Goal: Transaction & Acquisition: Subscribe to service/newsletter

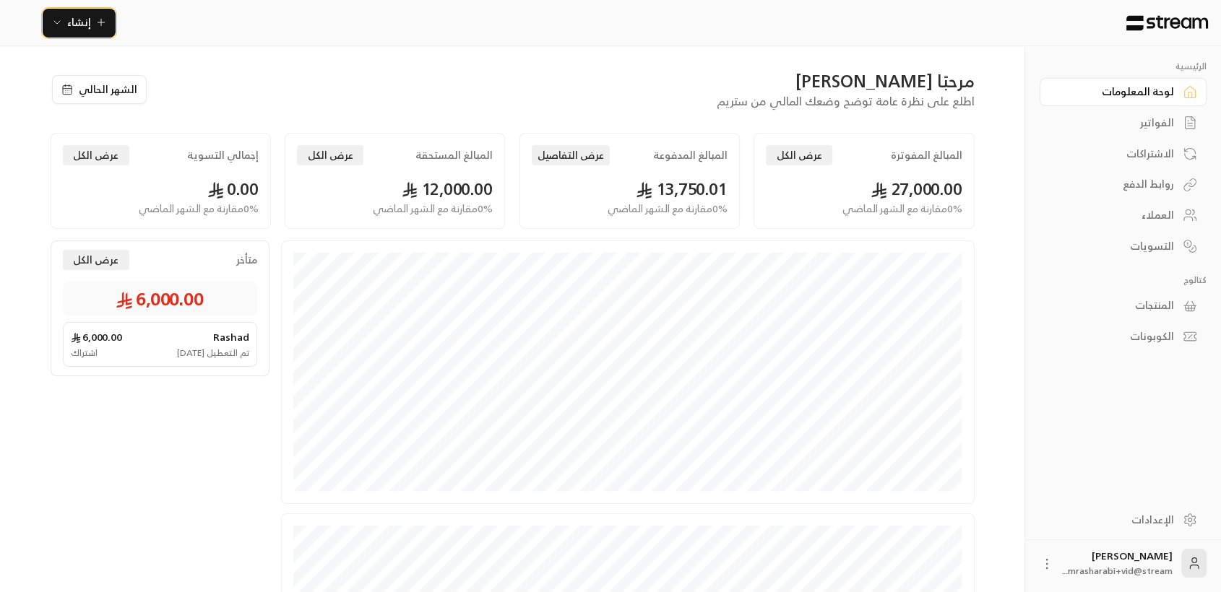
click at [79, 28] on span "إنشاء" at bounding box center [79, 22] width 24 height 18
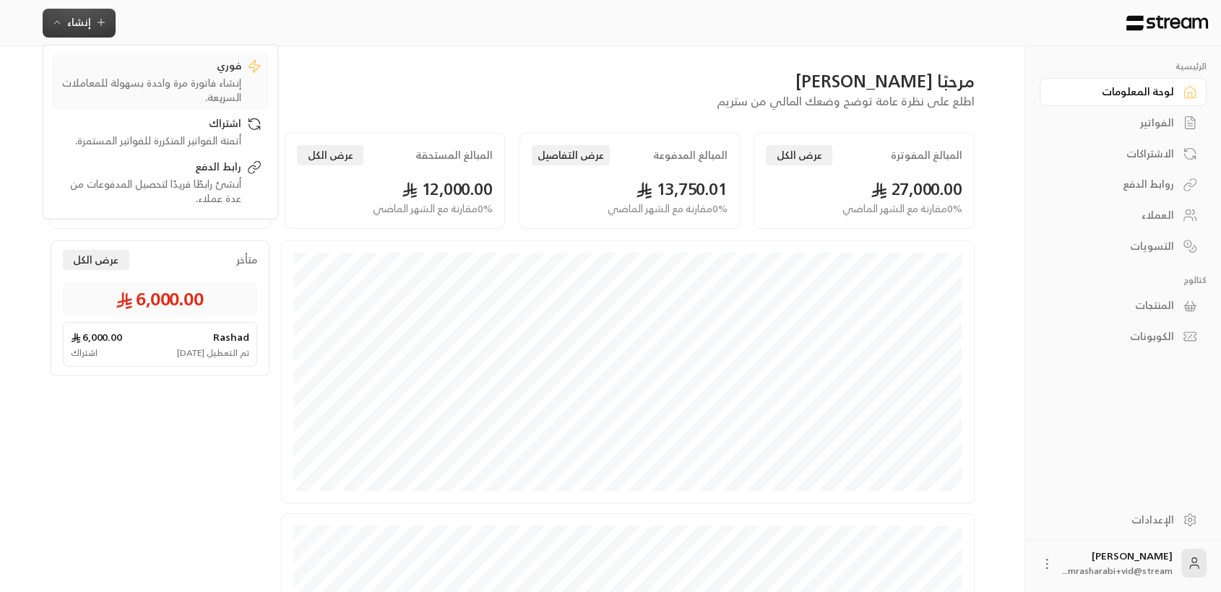
click at [127, 63] on div "فوري" at bounding box center [150, 66] width 182 height 17
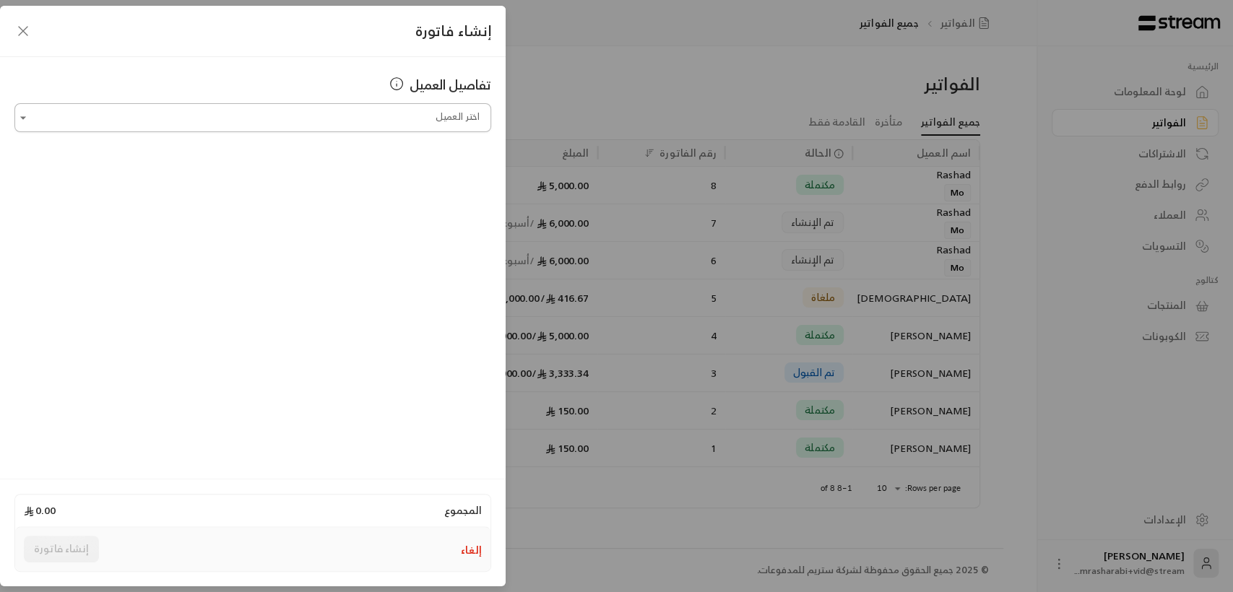
click at [423, 118] on input "اختر العميل" at bounding box center [252, 117] width 477 height 25
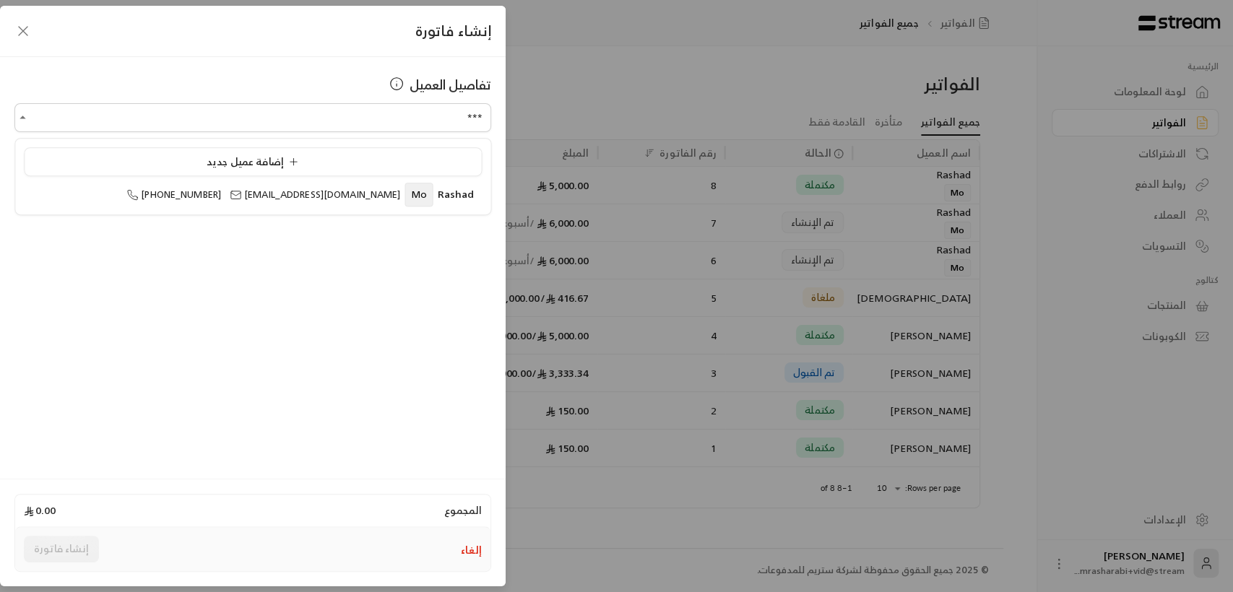
click at [397, 213] on ul "إضافة عميل جديد [PERSON_NAME] [PHONE_NUMBER] [EMAIL_ADDRESS][DOMAIN_NAME]" at bounding box center [252, 177] width 475 height 76
click at [383, 203] on li "Rashad Mo [PHONE_NUMBER] [EMAIL_ADDRESS][DOMAIN_NAME]" at bounding box center [253, 195] width 458 height 28
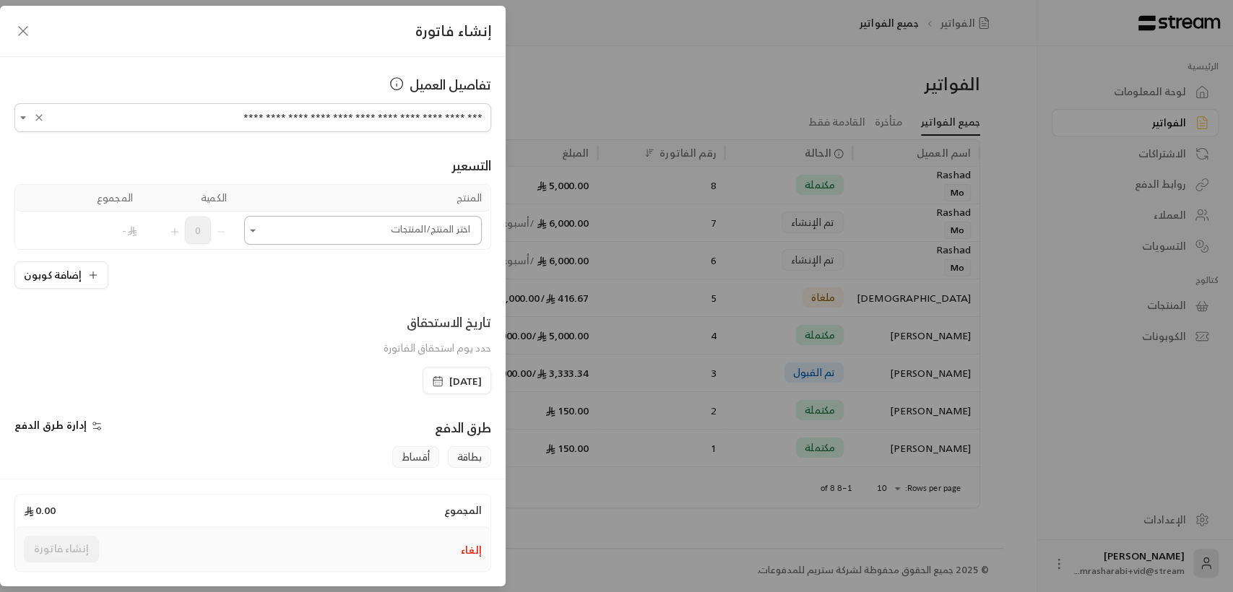
type input "**********"
click at [363, 237] on input "اختر العميل" at bounding box center [363, 230] width 238 height 25
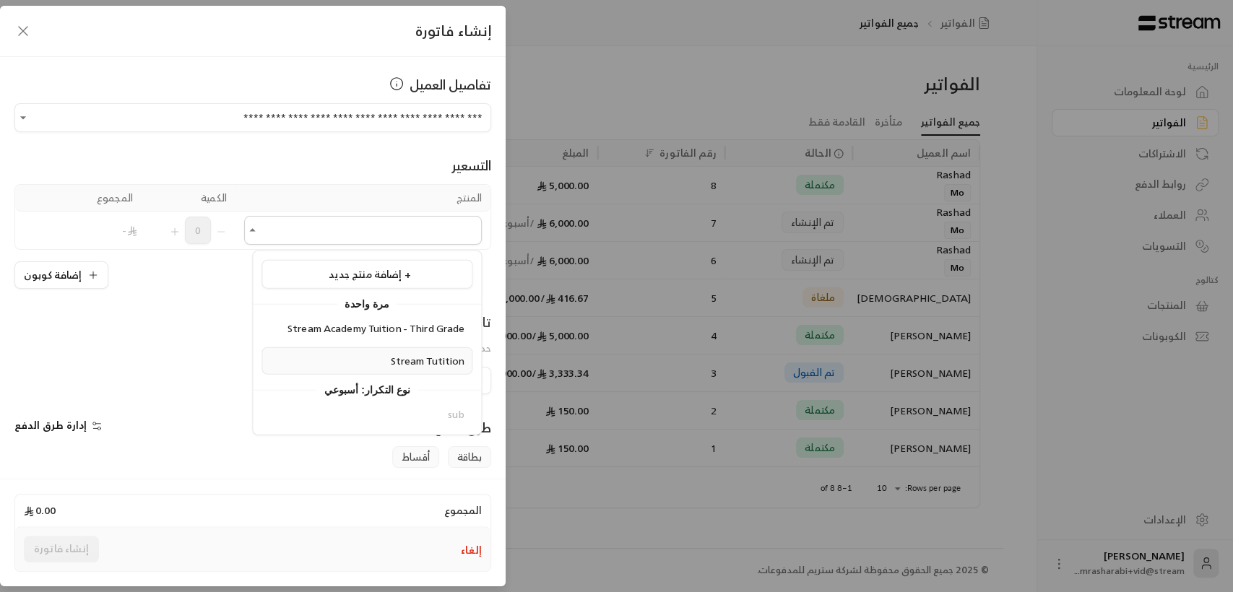
click at [405, 360] on span "Stream Tutition" at bounding box center [427, 360] width 74 height 18
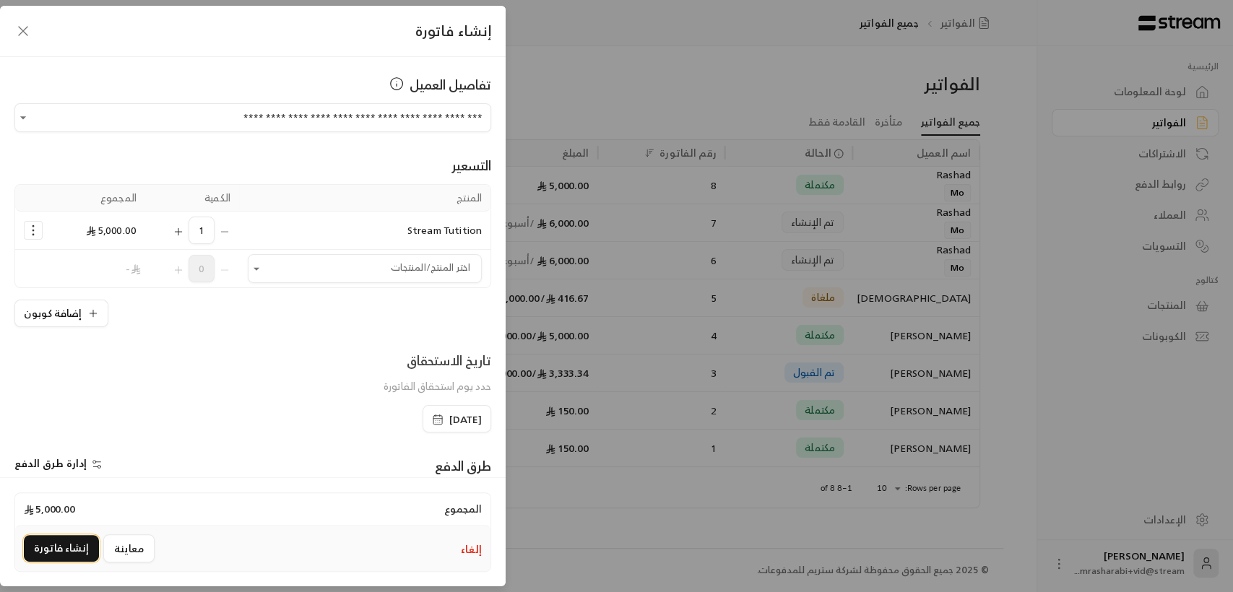
click at [63, 547] on button "إنشاء فاتورة" at bounding box center [61, 548] width 75 height 27
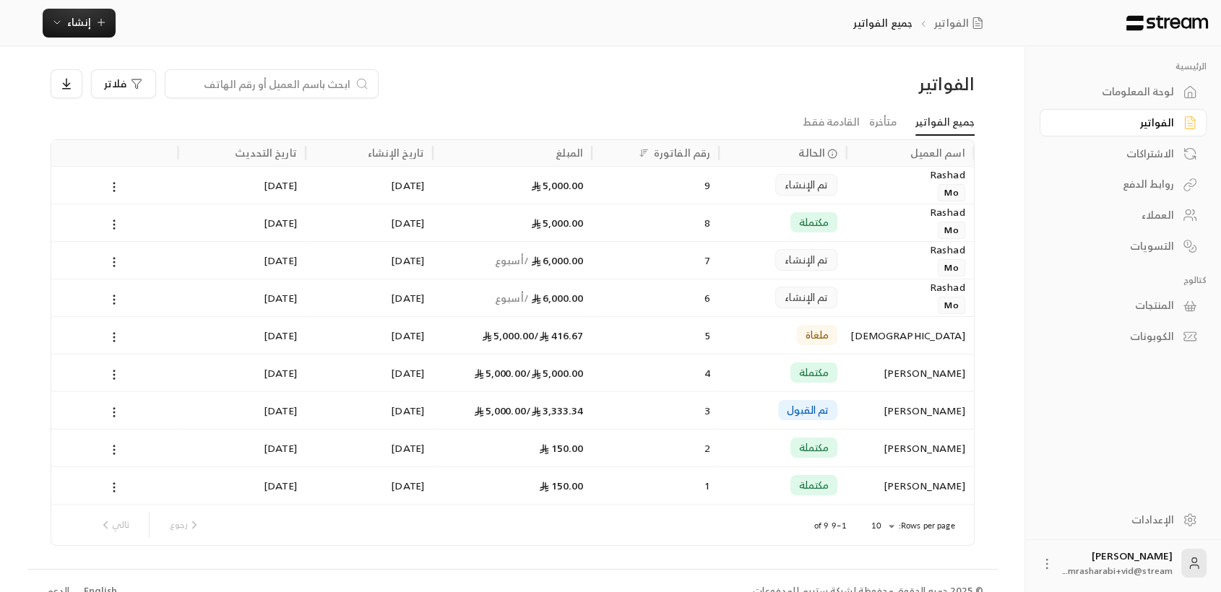
click at [1133, 121] on div "الفواتير" at bounding box center [1116, 123] width 116 height 14
click at [703, 189] on div "9" at bounding box center [655, 185] width 110 height 37
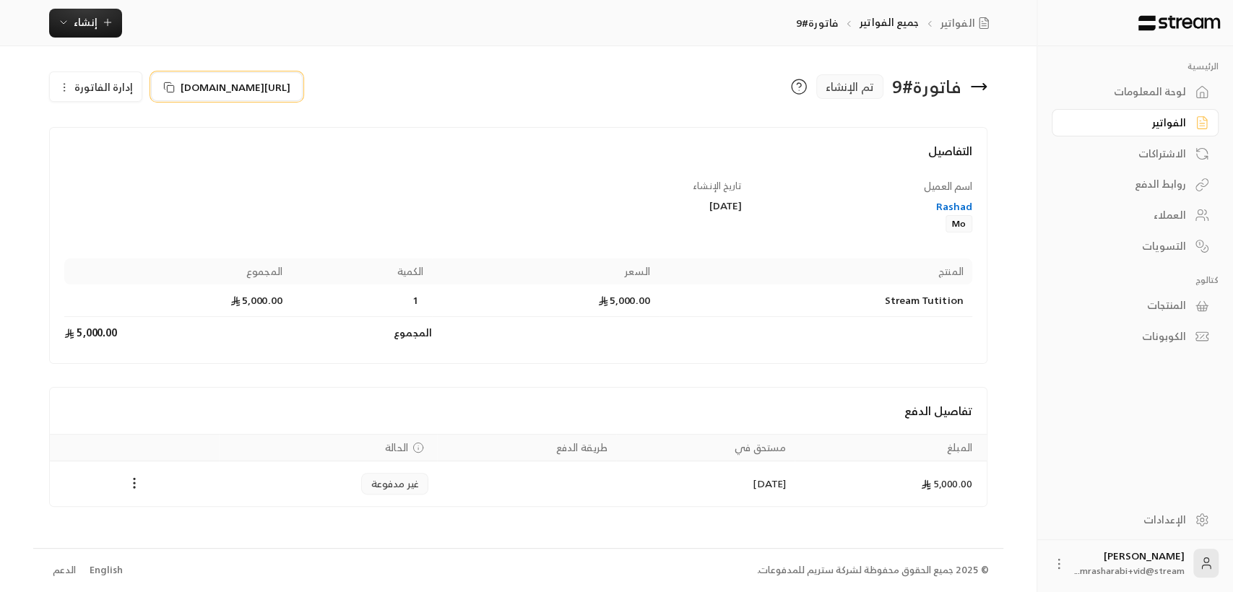
click at [269, 86] on span "[URL][DOMAIN_NAME]" at bounding box center [236, 86] width 110 height 15
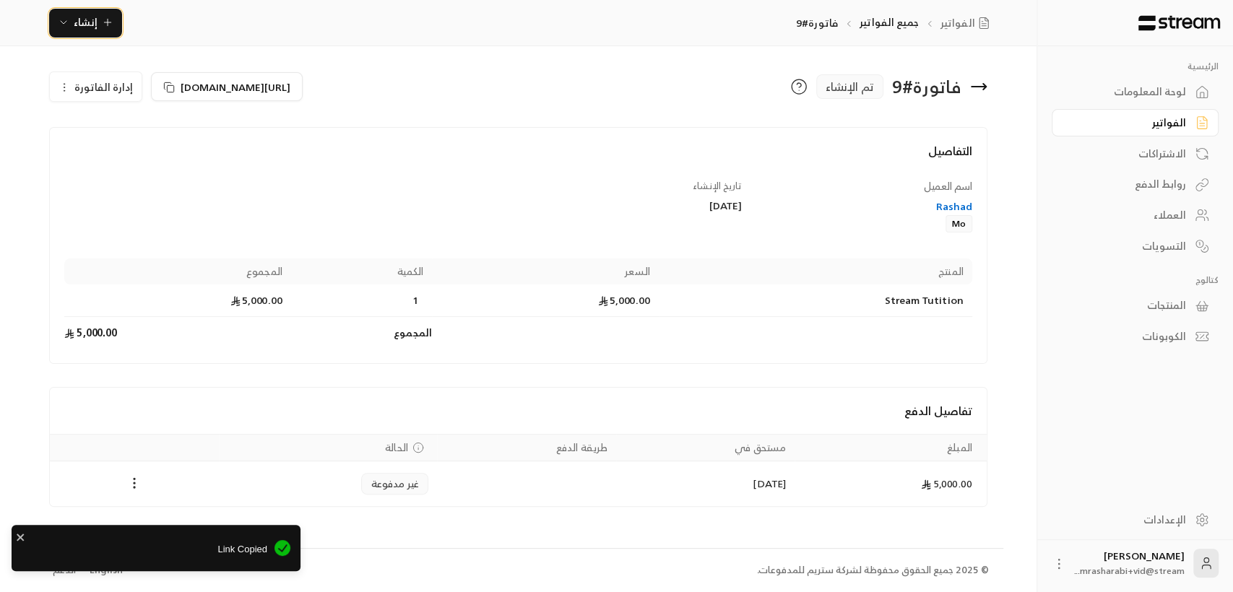
click at [104, 34] on button "إنشاء" at bounding box center [85, 23] width 73 height 29
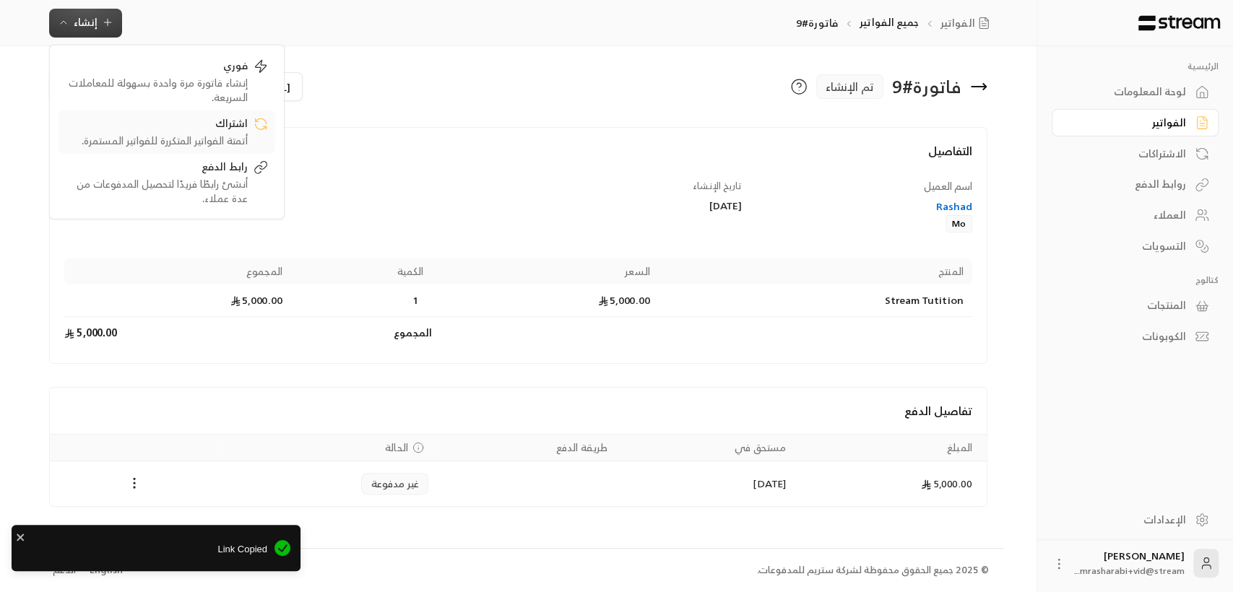
click at [186, 125] on div "اشتراك" at bounding box center [157, 124] width 182 height 17
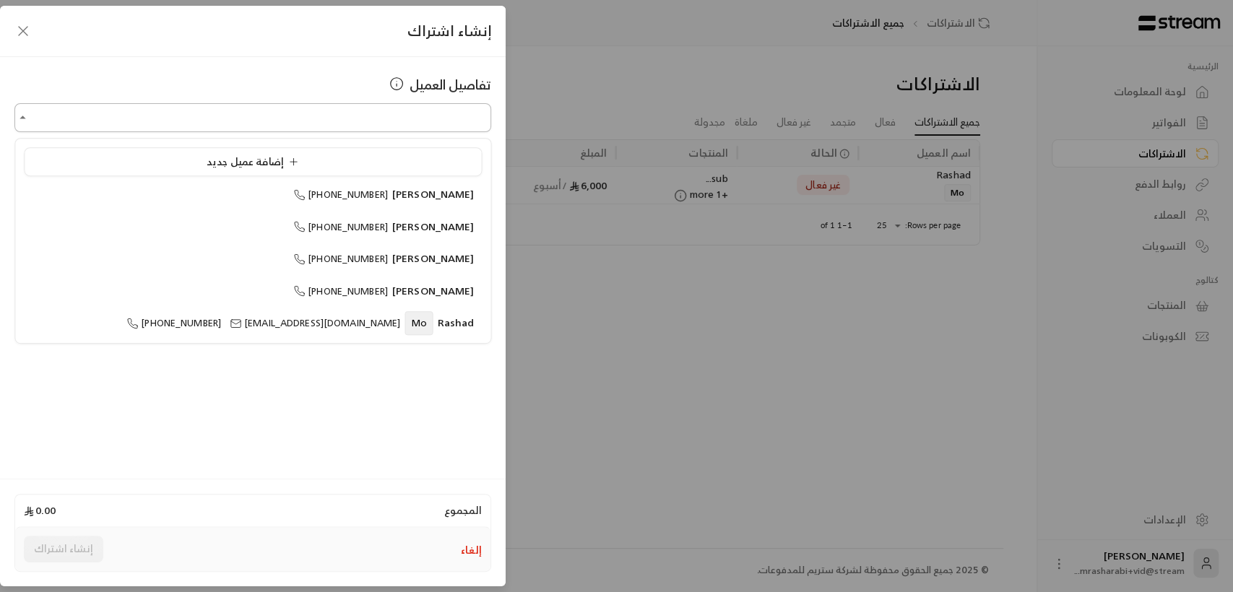
drag, startPoint x: 186, startPoint y: 125, endPoint x: 253, endPoint y: 111, distance: 67.9
click at [253, 111] on input "اختر العميل" at bounding box center [252, 117] width 477 height 25
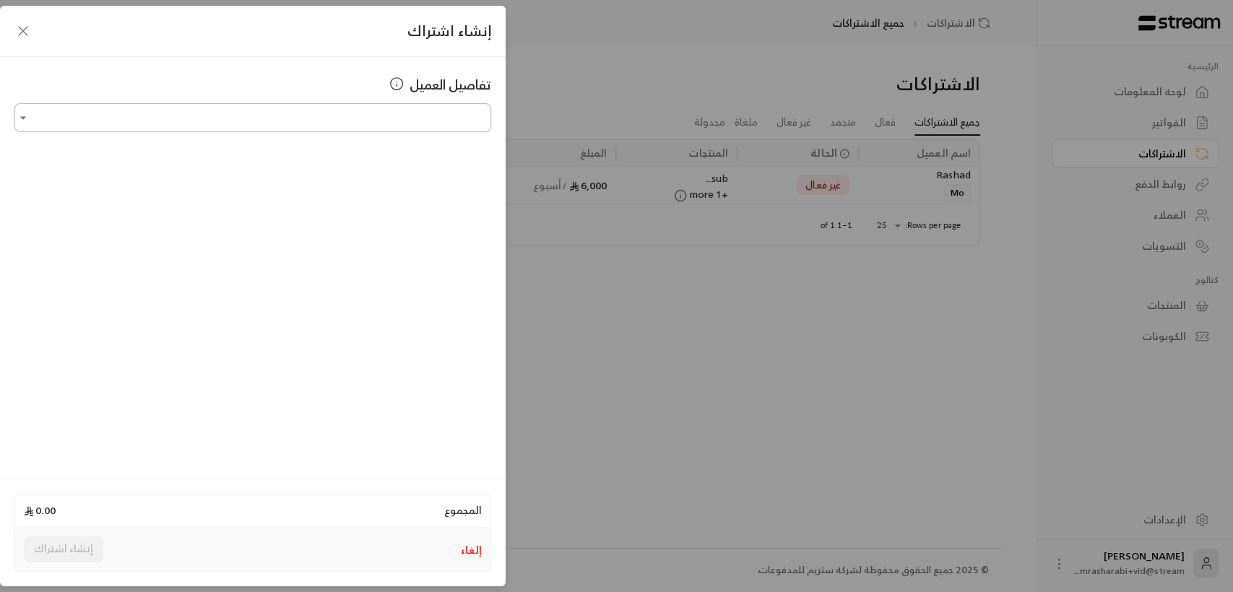
click at [253, 111] on input "اختر العميل" at bounding box center [252, 117] width 477 height 25
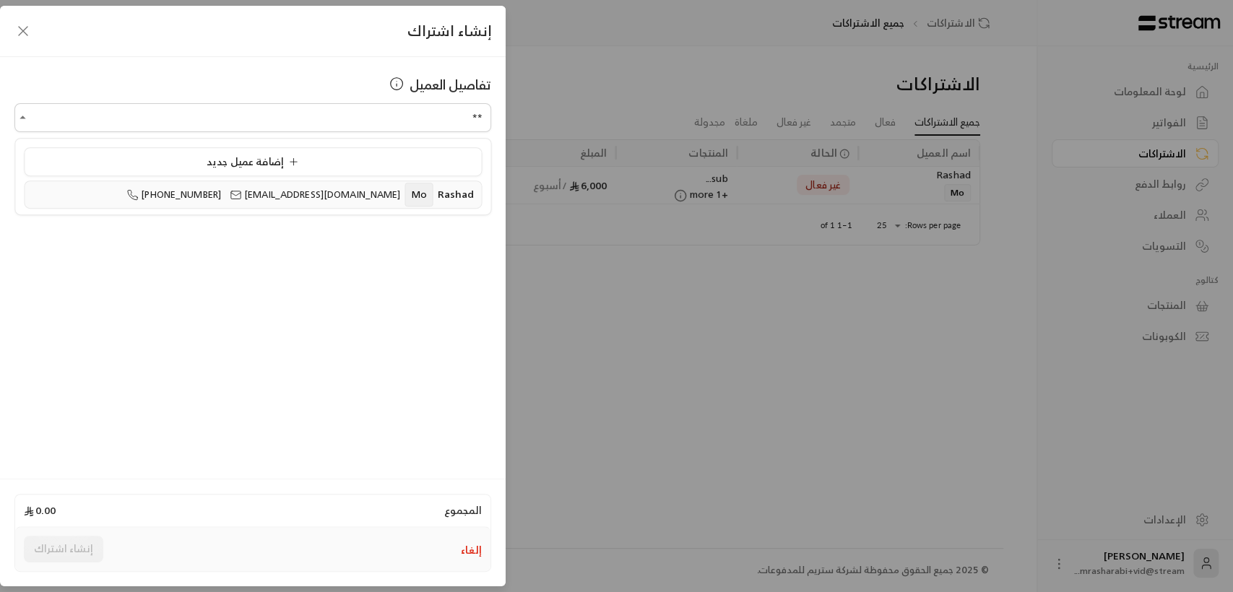
click at [327, 200] on span "[EMAIL_ADDRESS][DOMAIN_NAME]" at bounding box center [315, 194] width 170 height 17
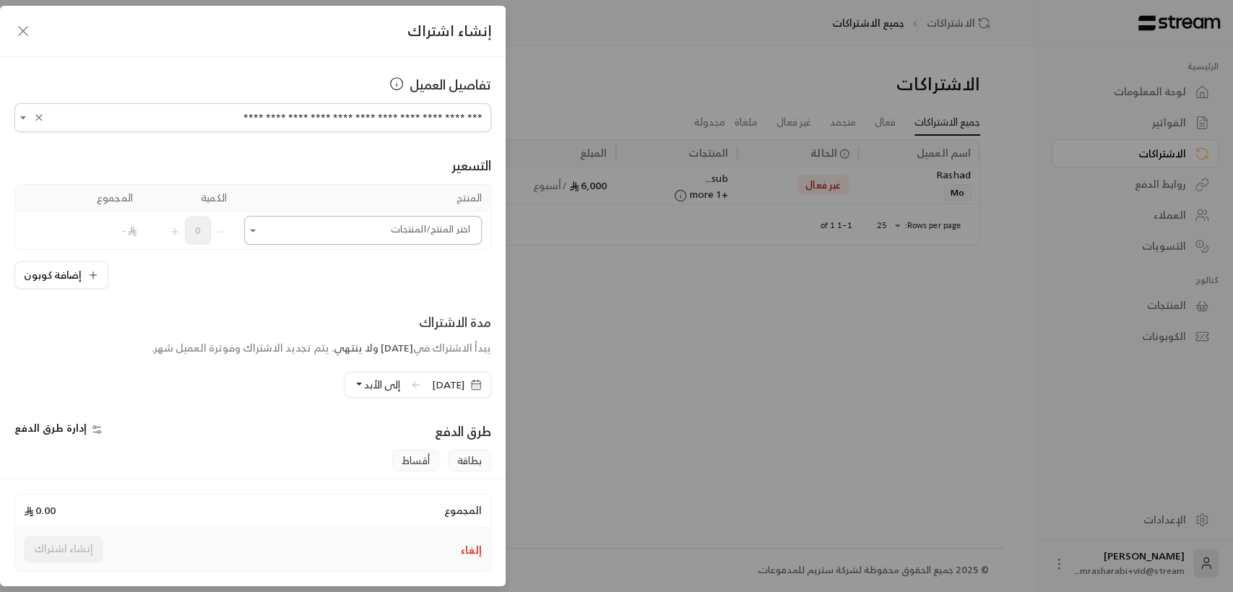
type input "**********"
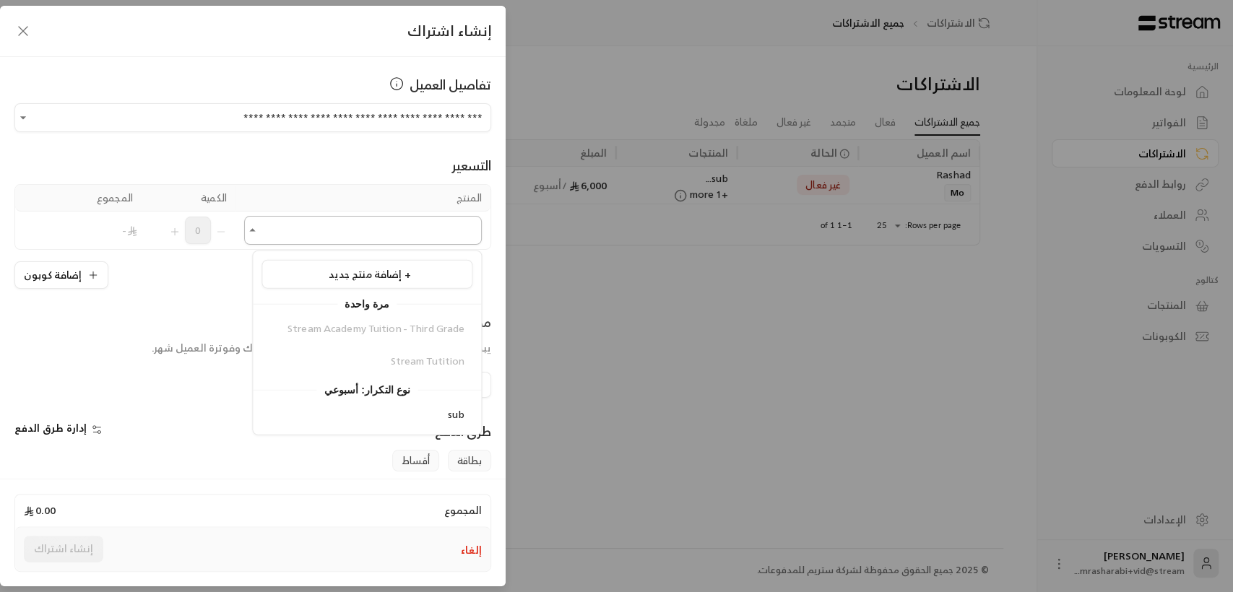
click at [368, 233] on input "اختر العميل" at bounding box center [363, 230] width 238 height 25
click at [409, 407] on div "sub" at bounding box center [366, 414] width 195 height 15
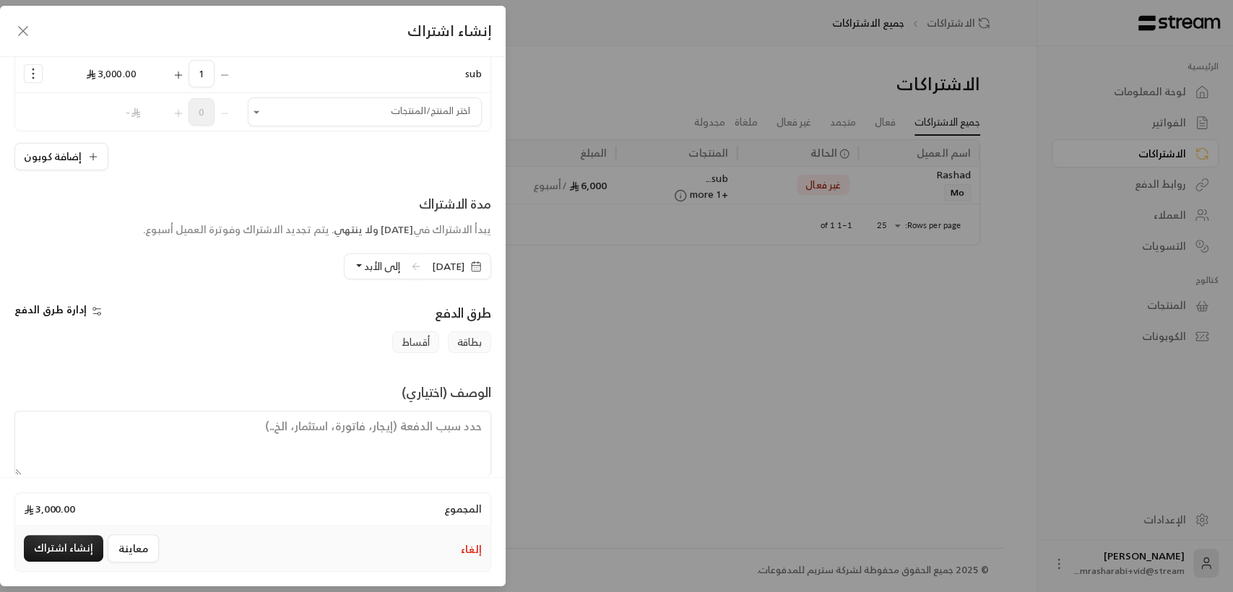
scroll to position [173, 0]
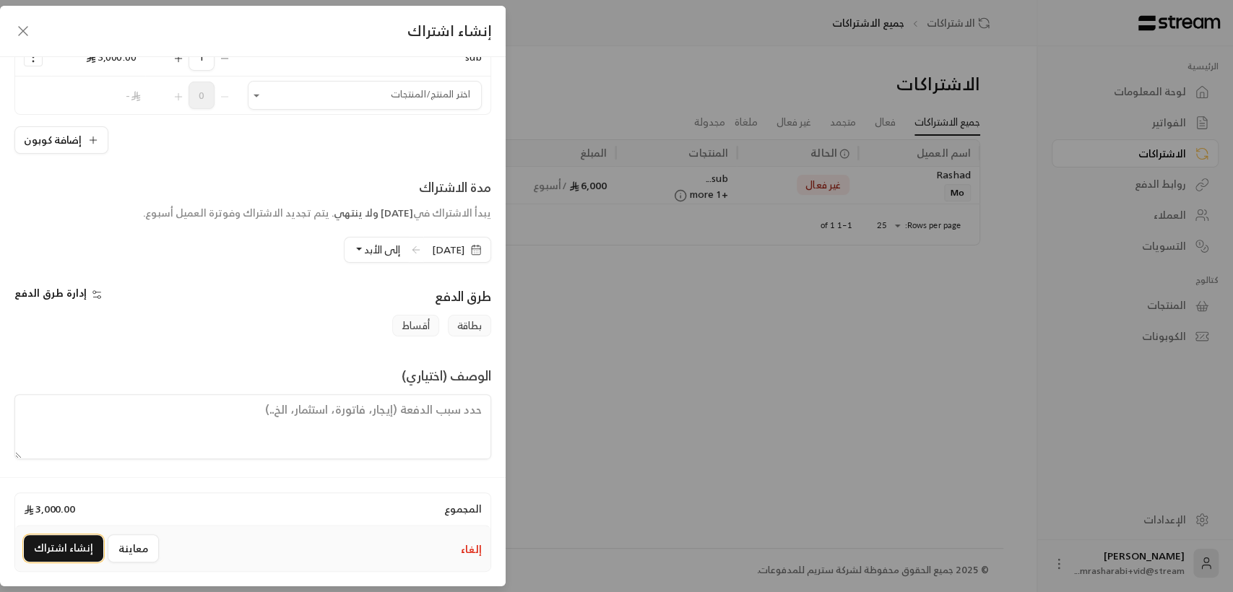
click at [59, 555] on button "إنشاء اشتراك" at bounding box center [63, 548] width 79 height 27
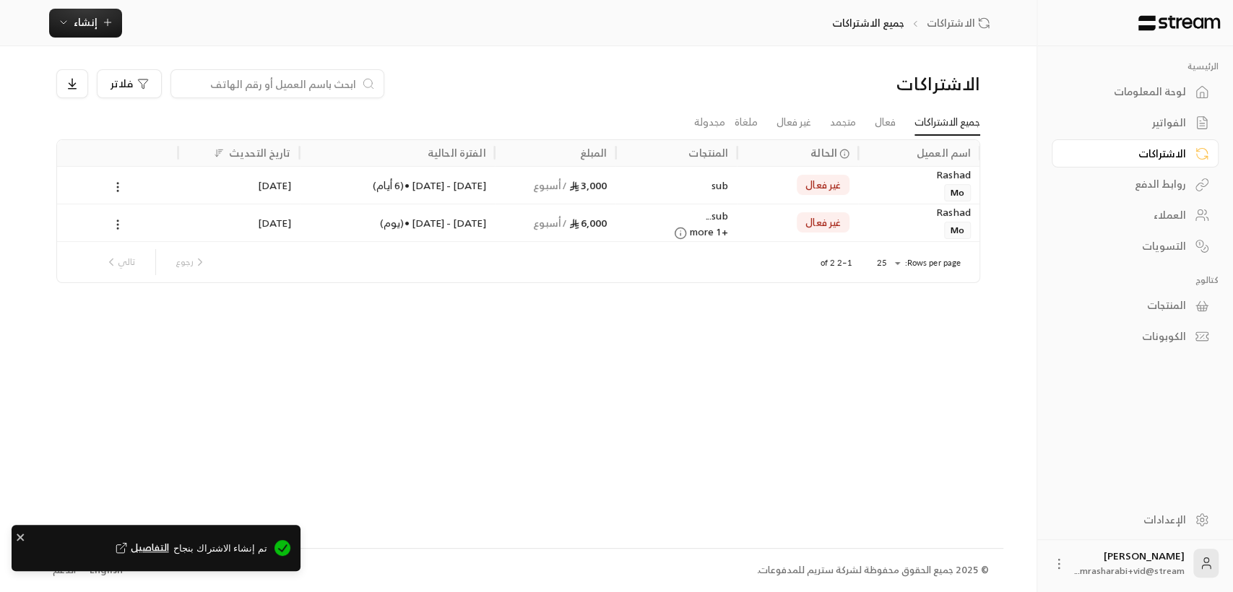
click at [152, 539] on div "تم إنشاء الاشتراك بنجاح التفاصيل" at bounding box center [145, 548] width 246 height 19
click at [169, 547] on span "التفاصيل" at bounding box center [141, 548] width 56 height 14
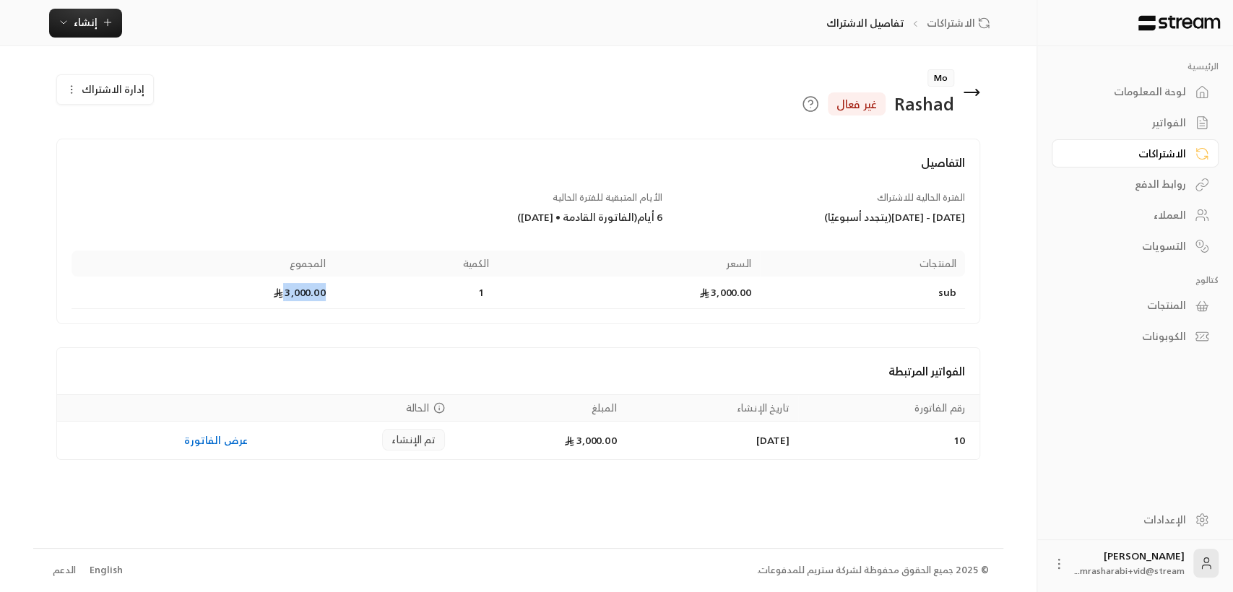
drag, startPoint x: 272, startPoint y: 297, endPoint x: 358, endPoint y: 306, distance: 87.1
click at [358, 306] on tr "sub 3,000.00 1 3,000.00" at bounding box center [519, 293] width 894 height 33
click at [349, 329] on div "التفاصيل الفترة الحالية للاشتراك [DATE] - [DATE] ( يتجدد أسبوعيًا ) الأيام المت…" at bounding box center [519, 299] width 910 height 321
drag, startPoint x: 329, startPoint y: 289, endPoint x: 252, endPoint y: 280, distance: 77.1
click at [252, 280] on td "3,000.00" at bounding box center [203, 293] width 263 height 33
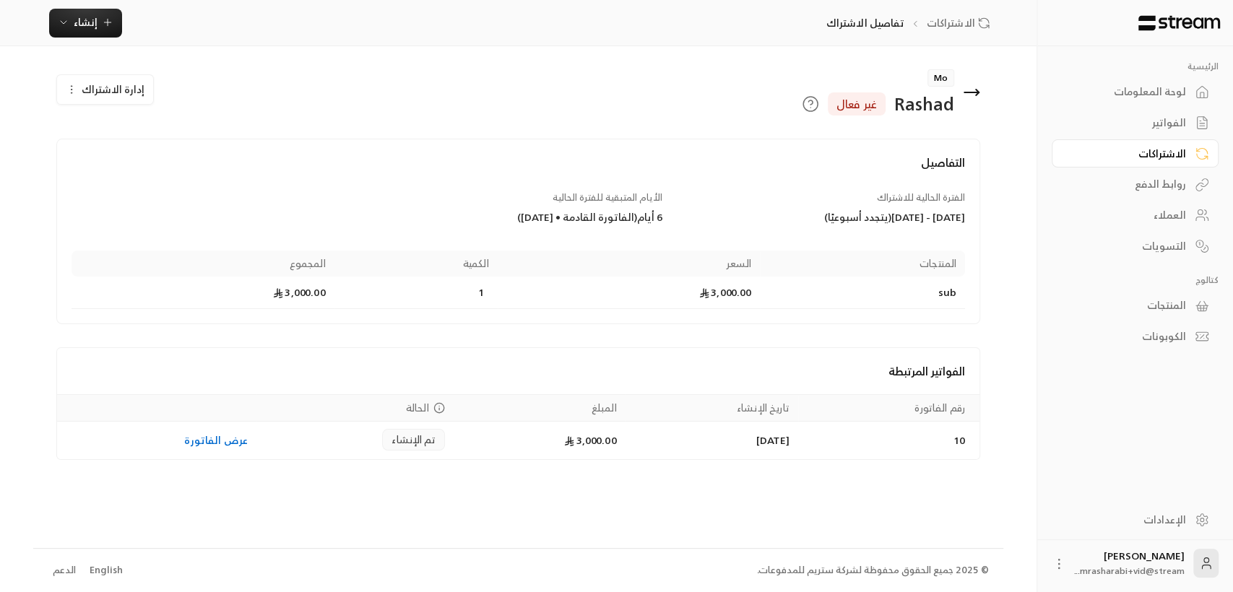
click at [275, 336] on div "التفاصيل الفترة الحالية للاشتراك [DATE] - [DATE] ( يتجدد أسبوعيًا ) الأيام المت…" at bounding box center [519, 299] width 910 height 321
drag, startPoint x: 272, startPoint y: 291, endPoint x: 800, endPoint y: 484, distance: 562.2
click at [800, 484] on div "Mo Rashad غير فعال إدارة الاشتراك التفاصيل الفترة الحالية للاشتراك [DATE] - [DA…" at bounding box center [518, 296] width 970 height 501
